Goal: Download file/media

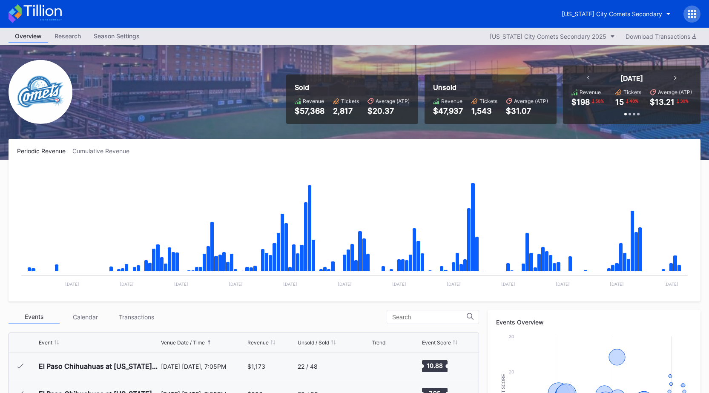
scroll to position [1606, 0]
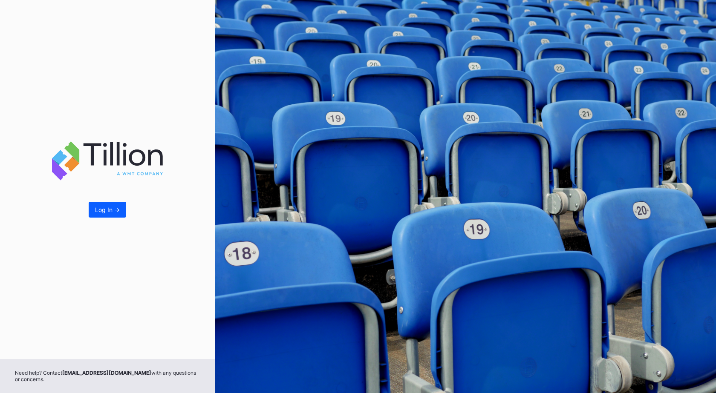
click at [105, 199] on div "Log In ->" at bounding box center [107, 179] width 215 height 359
click at [103, 208] on div "Log In ->" at bounding box center [107, 209] width 25 height 7
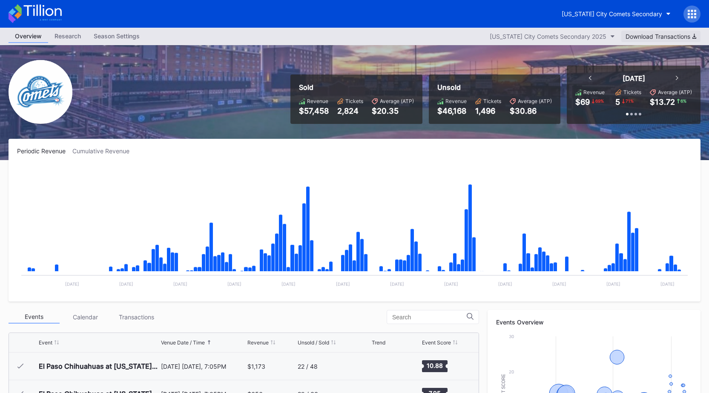
scroll to position [1633, 0]
click at [656, 34] on div "Download Transactions" at bounding box center [661, 36] width 71 height 7
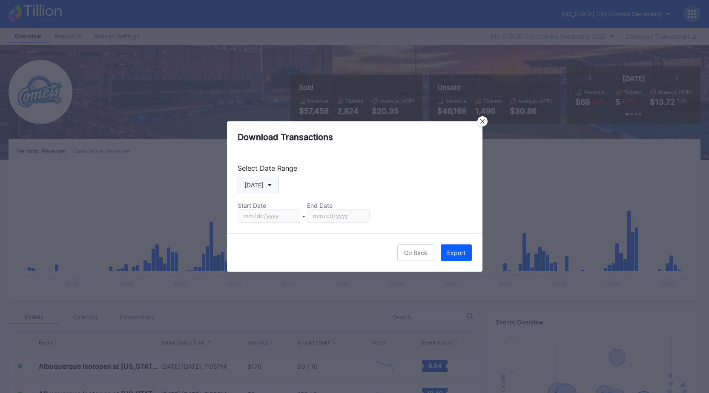
click at [260, 185] on div "[DATE]" at bounding box center [253, 184] width 19 height 7
click at [258, 287] on div "Custom" at bounding box center [254, 287] width 21 height 7
click at [293, 214] on input "[DATE]" at bounding box center [269, 216] width 63 height 14
type input "[DATE]"
click at [361, 213] on input "[DATE]" at bounding box center [338, 216] width 63 height 14
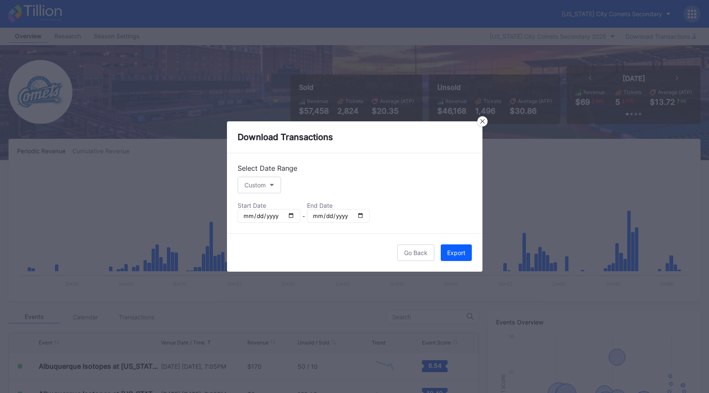
type input "[DATE]"
click at [448, 252] on div "Export" at bounding box center [456, 252] width 18 height 7
